Goal: Obtain resource: Download file/media

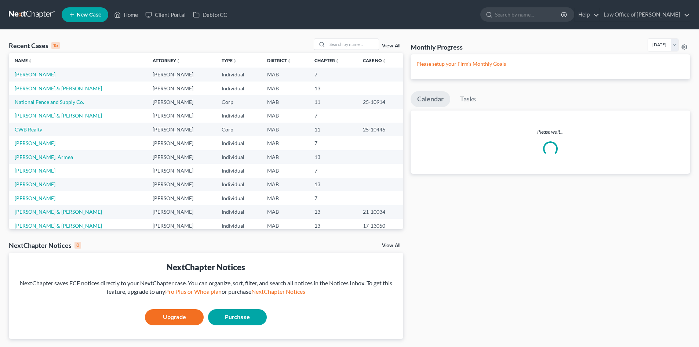
click at [18, 74] on link "[PERSON_NAME]" at bounding box center [35, 74] width 41 height 6
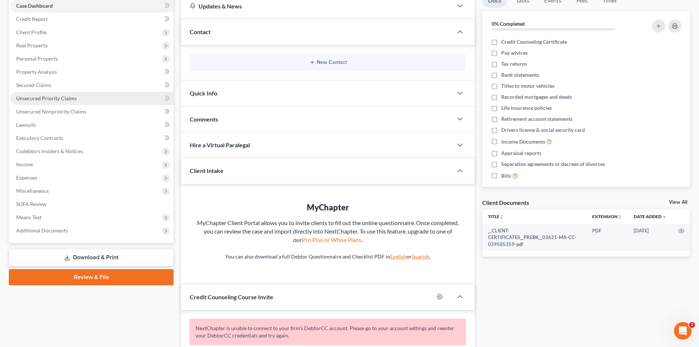
scroll to position [110, 0]
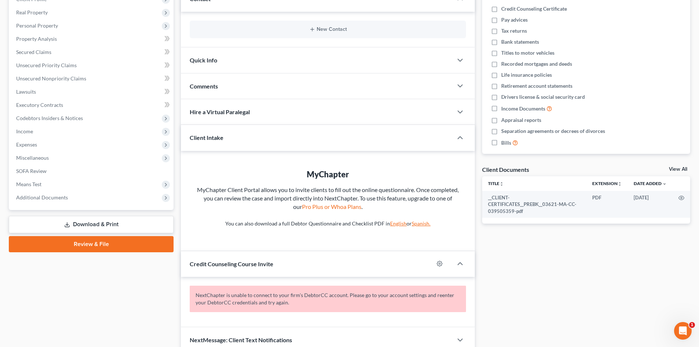
click at [135, 225] on link "Download & Print" at bounding box center [91, 224] width 165 height 17
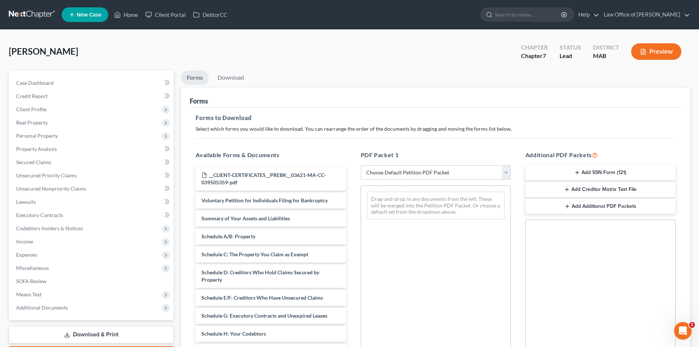
click at [611, 187] on button "Add Creditor Matrix Text File" at bounding box center [600, 189] width 150 height 15
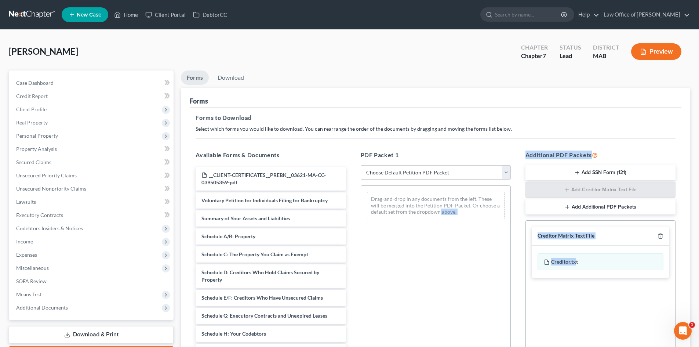
drag, startPoint x: 575, startPoint y: 259, endPoint x: 438, endPoint y: 247, distance: 137.7
click at [438, 247] on div "Available Forms & Documents __CLIENT-CERTIFICATES__PREBK__03621-MA-CC-039505359…" at bounding box center [435, 269] width 495 height 249
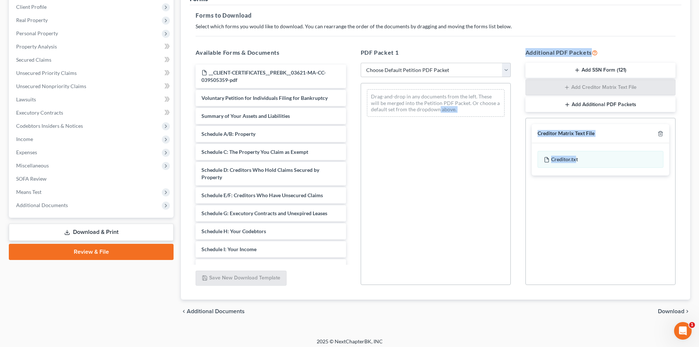
scroll to position [106, 0]
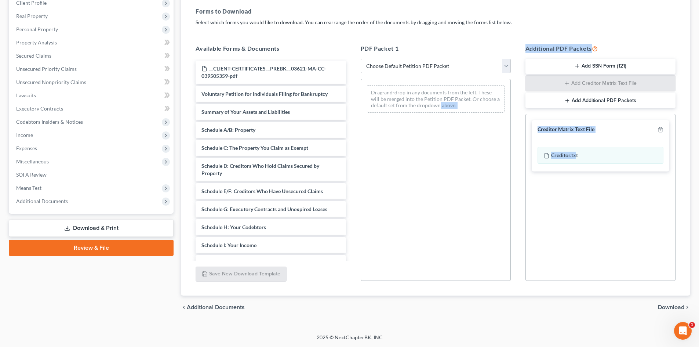
click at [679, 309] on span "Download" at bounding box center [671, 307] width 26 height 6
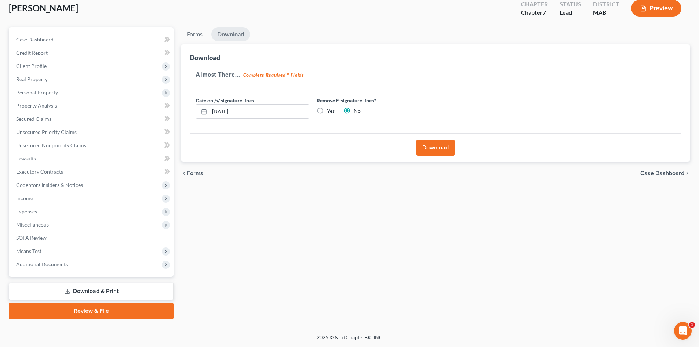
click at [437, 147] on button "Download" at bounding box center [436, 147] width 38 height 16
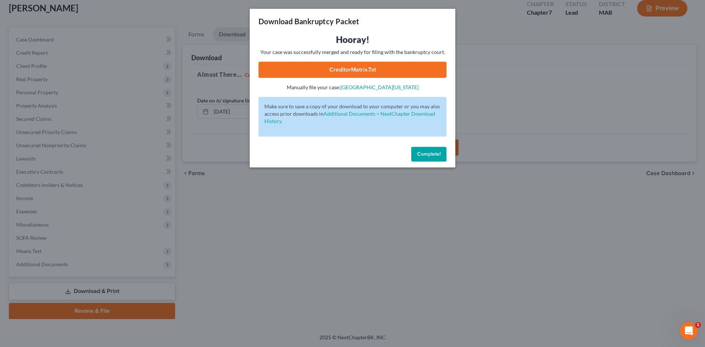
click at [433, 152] on span "Complete!" at bounding box center [428, 154] width 23 height 6
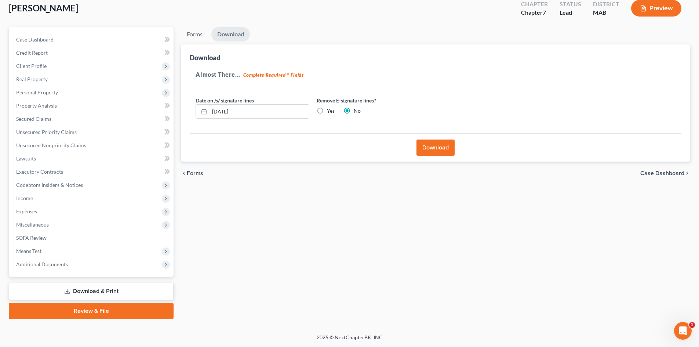
click at [444, 151] on button "Download" at bounding box center [436, 147] width 38 height 16
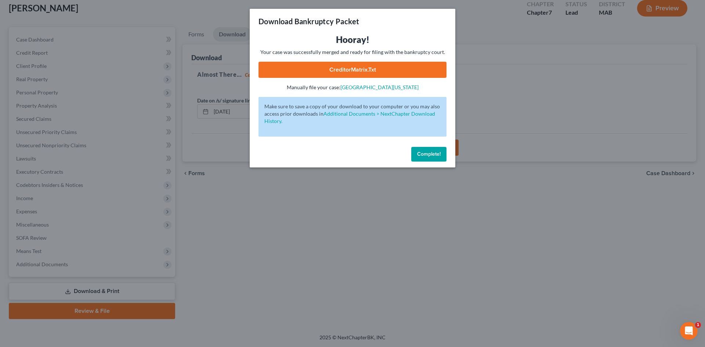
click at [30, 263] on div "Download Bankruptcy Packet Hooray! Your case was successfully merged and ready …" at bounding box center [352, 173] width 705 height 347
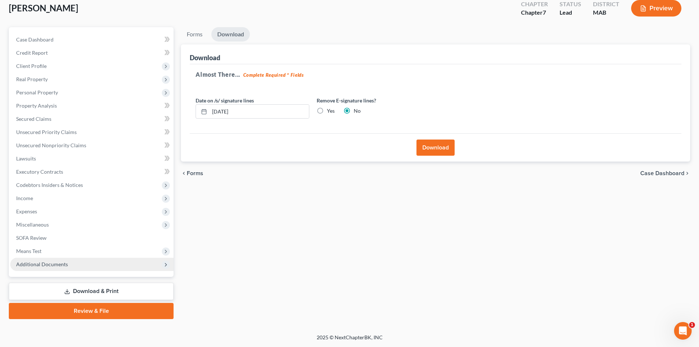
click at [167, 264] on icon at bounding box center [166, 265] width 6 height 6
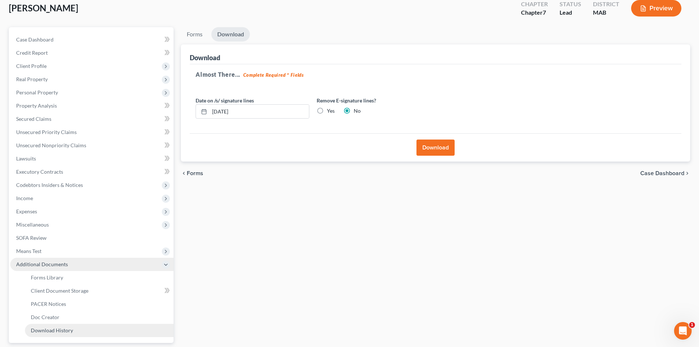
click at [64, 329] on span "Download History" at bounding box center [52, 330] width 42 height 6
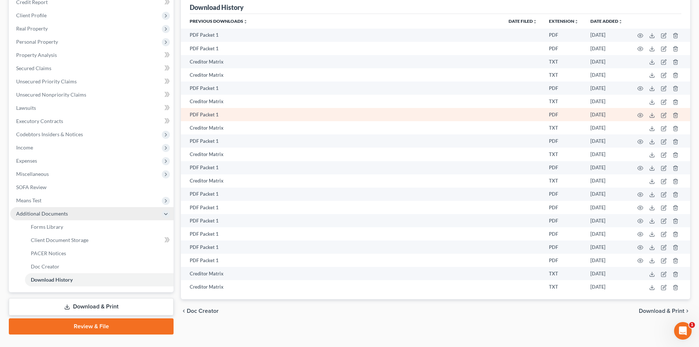
scroll to position [109, 0]
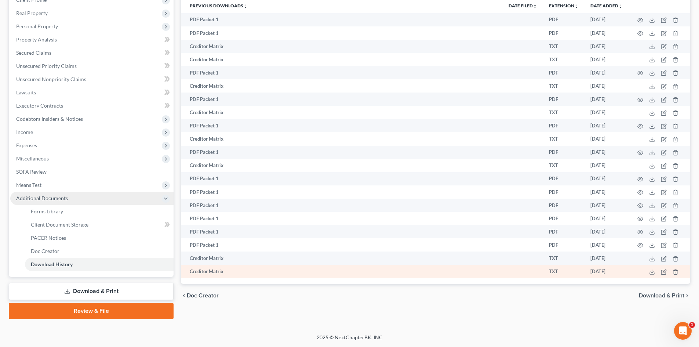
click at [315, 277] on td "Creditor Matrix" at bounding box center [342, 271] width 322 height 13
click at [315, 274] on td "Creditor Matrix" at bounding box center [342, 271] width 322 height 13
click at [654, 272] on icon at bounding box center [652, 272] width 6 height 6
